Goal: Task Accomplishment & Management: Use online tool/utility

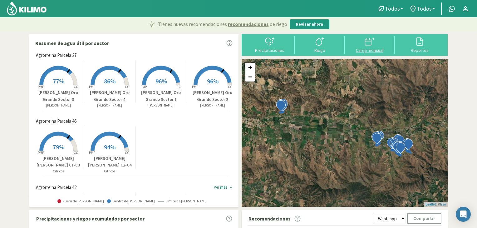
click at [365, 44] on icon at bounding box center [368, 42] width 6 height 6
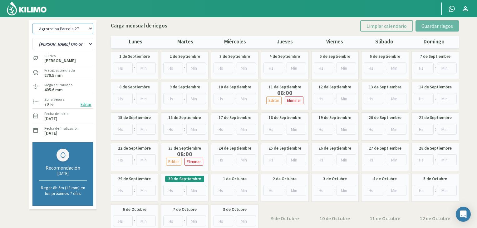
click at [58, 28] on select "Agrorreina Parcela 27 Agrorreina Parcela 42 [GEOGRAPHIC_DATA] 44 Agrorreina Par…" at bounding box center [62, 28] width 61 height 11
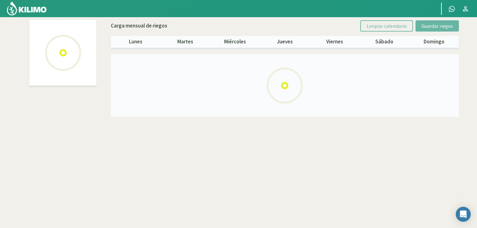
select select "2: Object"
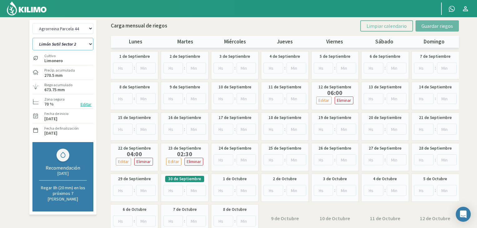
click at [88, 44] on select "[PERSON_NAME] Sutil Sector 2 Naranja [PERSON_NAME]" at bounding box center [62, 44] width 61 height 12
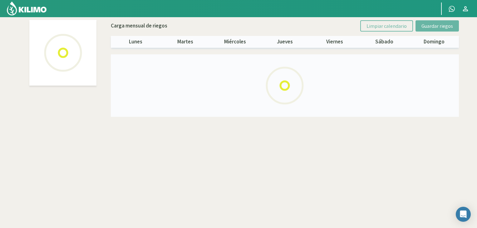
select select "2: Object"
select select "1: Object"
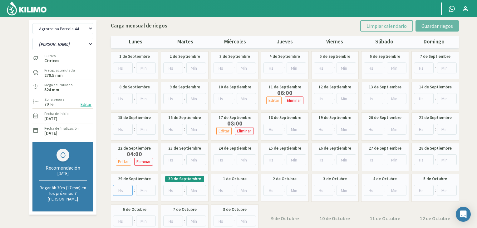
click at [124, 192] on input "number" at bounding box center [123, 190] width 20 height 11
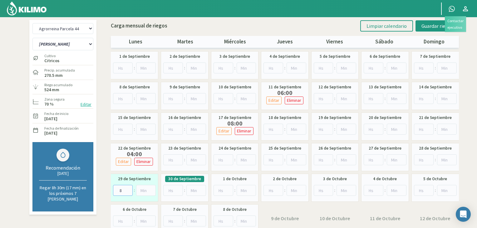
type input "8"
click at [450, 15] on link at bounding box center [452, 9] width 14 height 12
click at [439, 29] on button "Guardar riegos" at bounding box center [437, 25] width 43 height 11
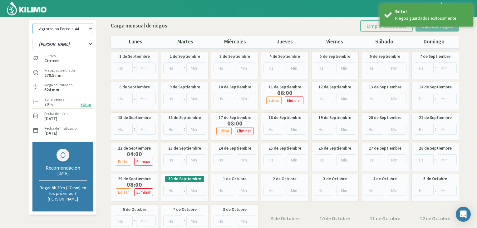
click at [90, 30] on select "Agrorreina Parcela 27 Agrorreina Parcela 42 [GEOGRAPHIC_DATA] 44 Agrorreina Par…" at bounding box center [62, 28] width 61 height 11
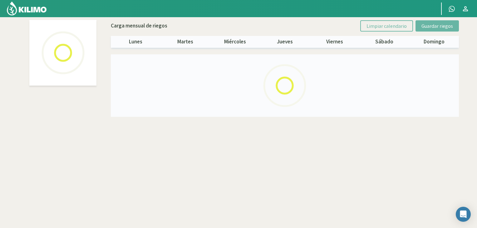
select select "1: Object"
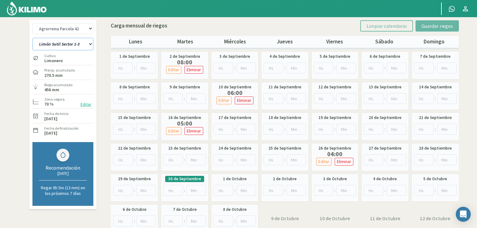
click at [90, 43] on select "[PERSON_NAME] Sutil Sector 1-3 [GEOGRAPHIC_DATA][PERSON_NAME] [GEOGRAPHIC_DATA]…" at bounding box center [62, 44] width 61 height 12
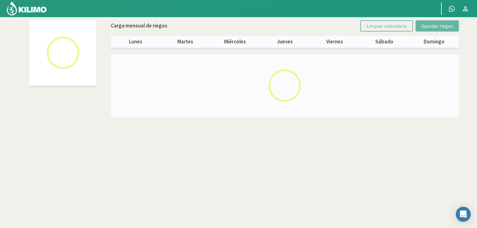
select select "1: Object"
select select "5: Object"
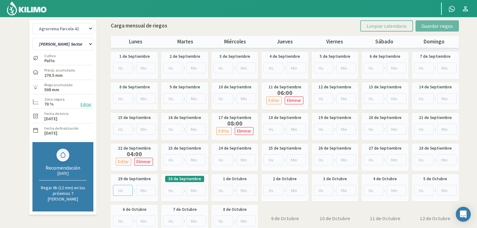
click at [122, 190] on input "number" at bounding box center [123, 190] width 20 height 11
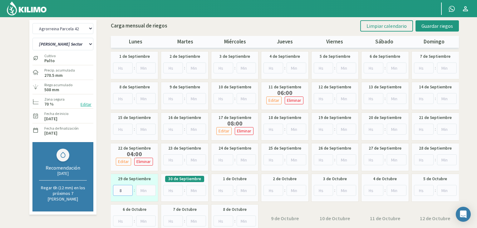
type input "8"
click at [109, 127] on div "Agrorreina Parcela 27 Agrorreina Parcela 42 [GEOGRAPHIC_DATA] 44 [GEOGRAPHIC_DA…" at bounding box center [239, 128] width 422 height 216
click at [440, 28] on span "Guardar riegos" at bounding box center [438, 26] width 32 height 6
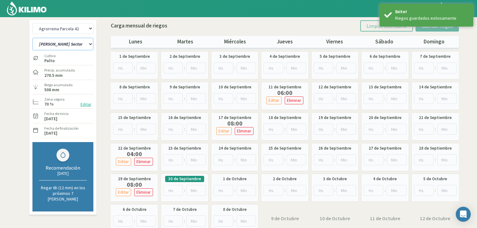
click at [85, 44] on select "[PERSON_NAME] Sutil Sector 1-3 [GEOGRAPHIC_DATA][PERSON_NAME] [GEOGRAPHIC_DATA]…" at bounding box center [62, 44] width 61 height 12
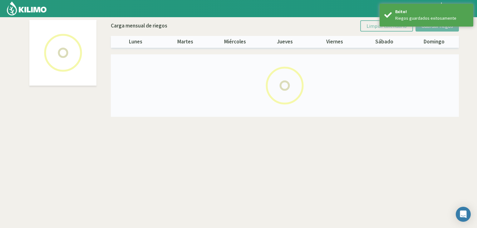
select select "1: Object"
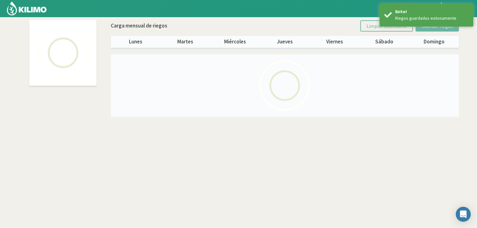
select select "2: Object"
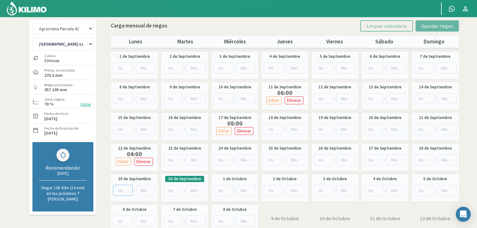
click at [122, 188] on input "number" at bounding box center [123, 190] width 20 height 11
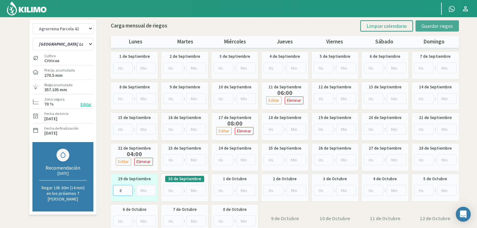
type input "8"
click at [439, 24] on span "Guardar riegos" at bounding box center [438, 26] width 32 height 6
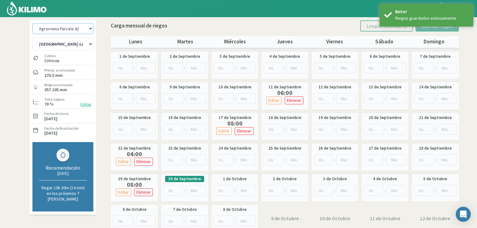
click at [84, 29] on select "Agrorreina Parcela 27 Agrorreina Parcela 42 [GEOGRAPHIC_DATA] 44 Agrorreina Par…" at bounding box center [62, 28] width 61 height 11
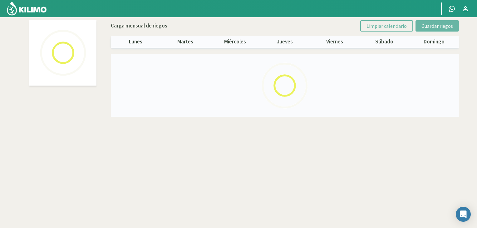
select select "5: Object"
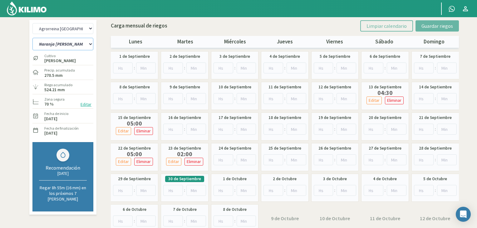
click at [89, 46] on select "Naranja [PERSON_NAME] Sector 1 Naranja [GEOGRAPHIC_DATA] Sector 2 [GEOGRAPHIC_D…" at bounding box center [62, 44] width 61 height 12
click at [119, 191] on input "number" at bounding box center [123, 190] width 20 height 11
type input "8"
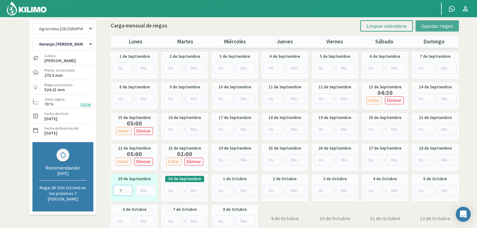
type input "7"
click at [445, 25] on span "Guardar riegos" at bounding box center [438, 26] width 32 height 6
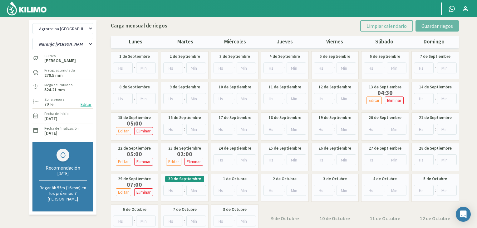
click at [97, 49] on div "Agrorreina Parcela 27 Agrorreina Parcela 42 [GEOGRAPHIC_DATA] 44 [GEOGRAPHIC_DA…" at bounding box center [63, 128] width 70 height 216
